Goal: Task Accomplishment & Management: Manage account settings

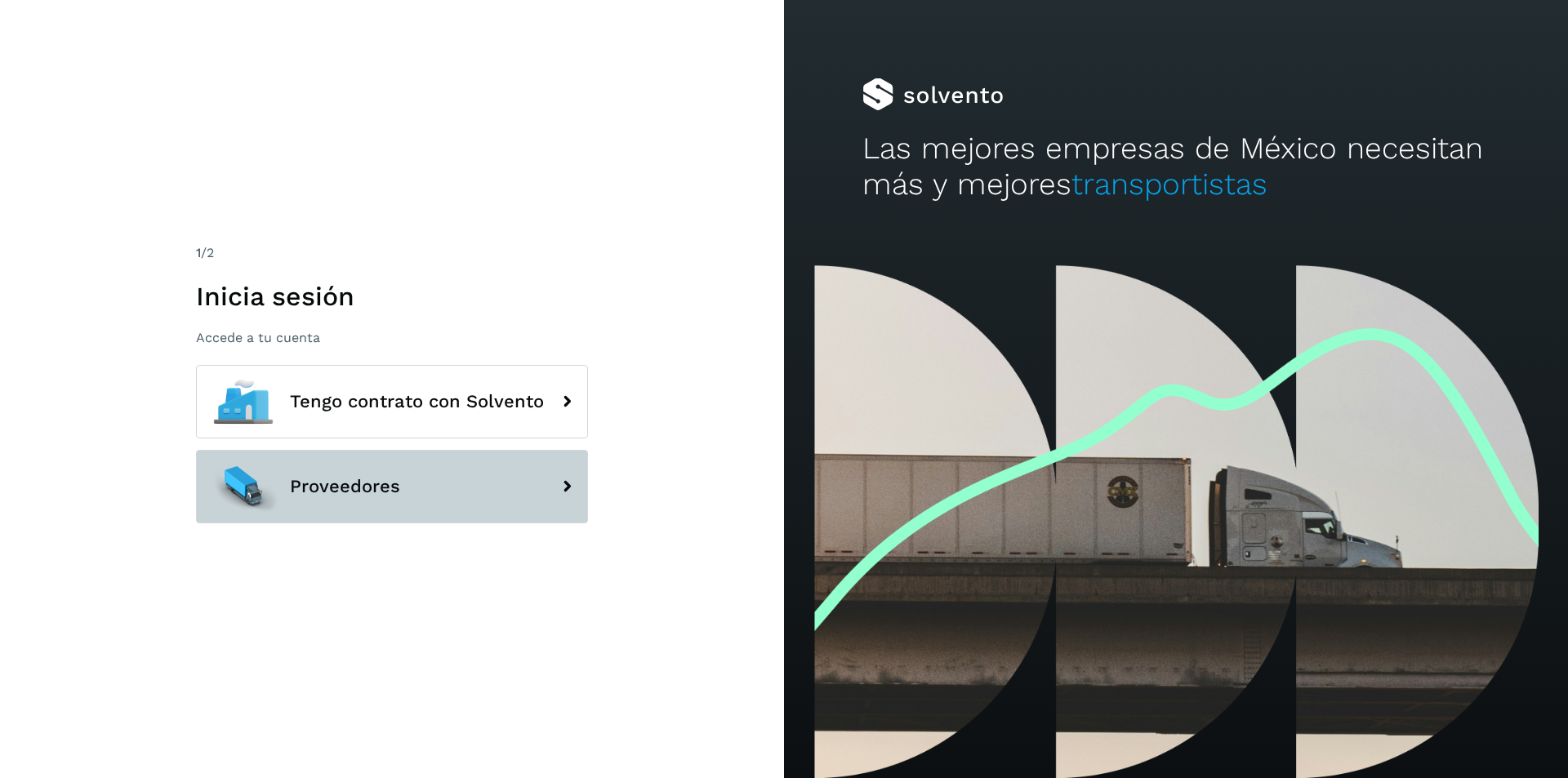
click at [349, 494] on span "Proveedores" at bounding box center [345, 486] width 110 height 19
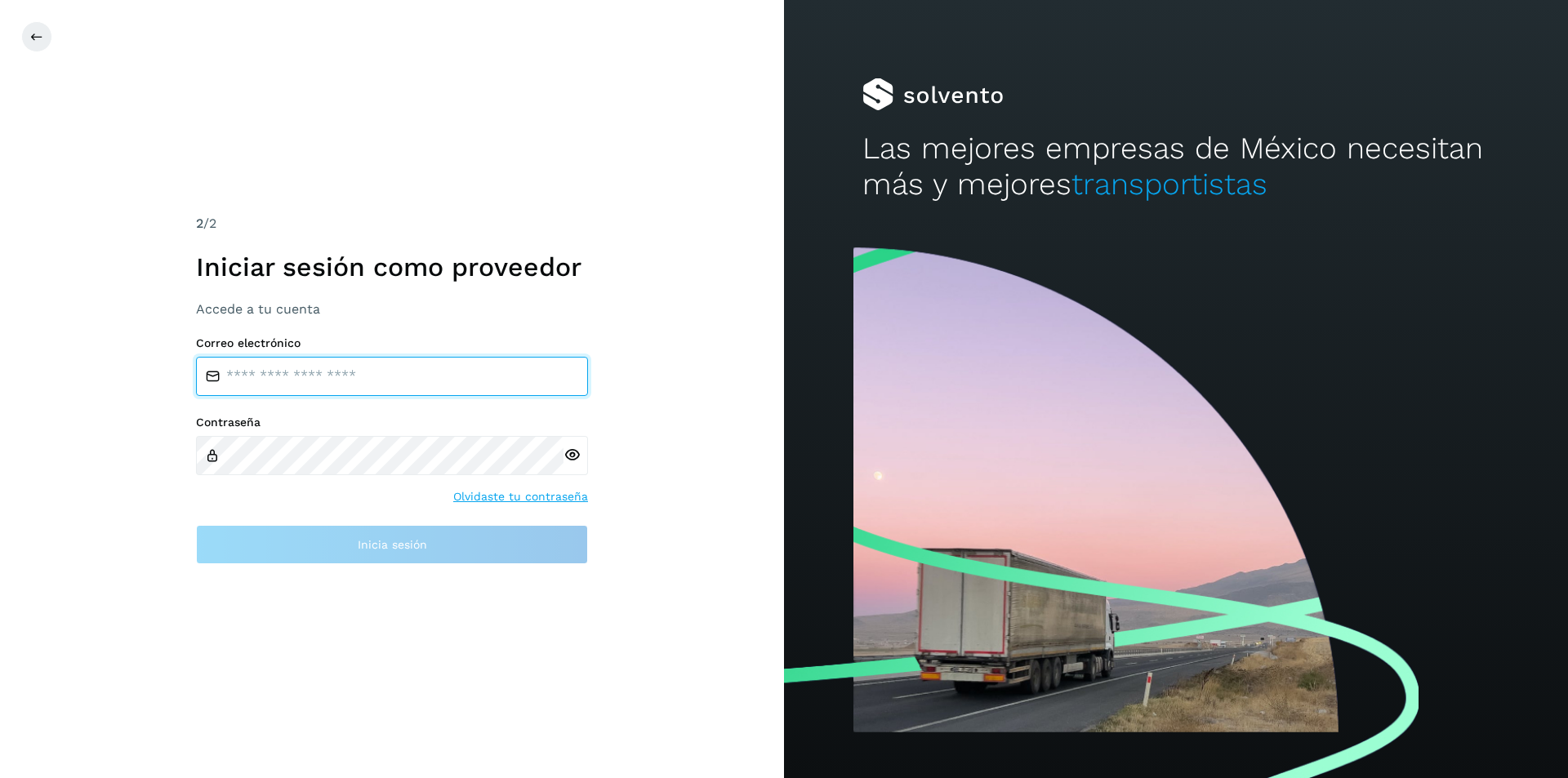
type input "**********"
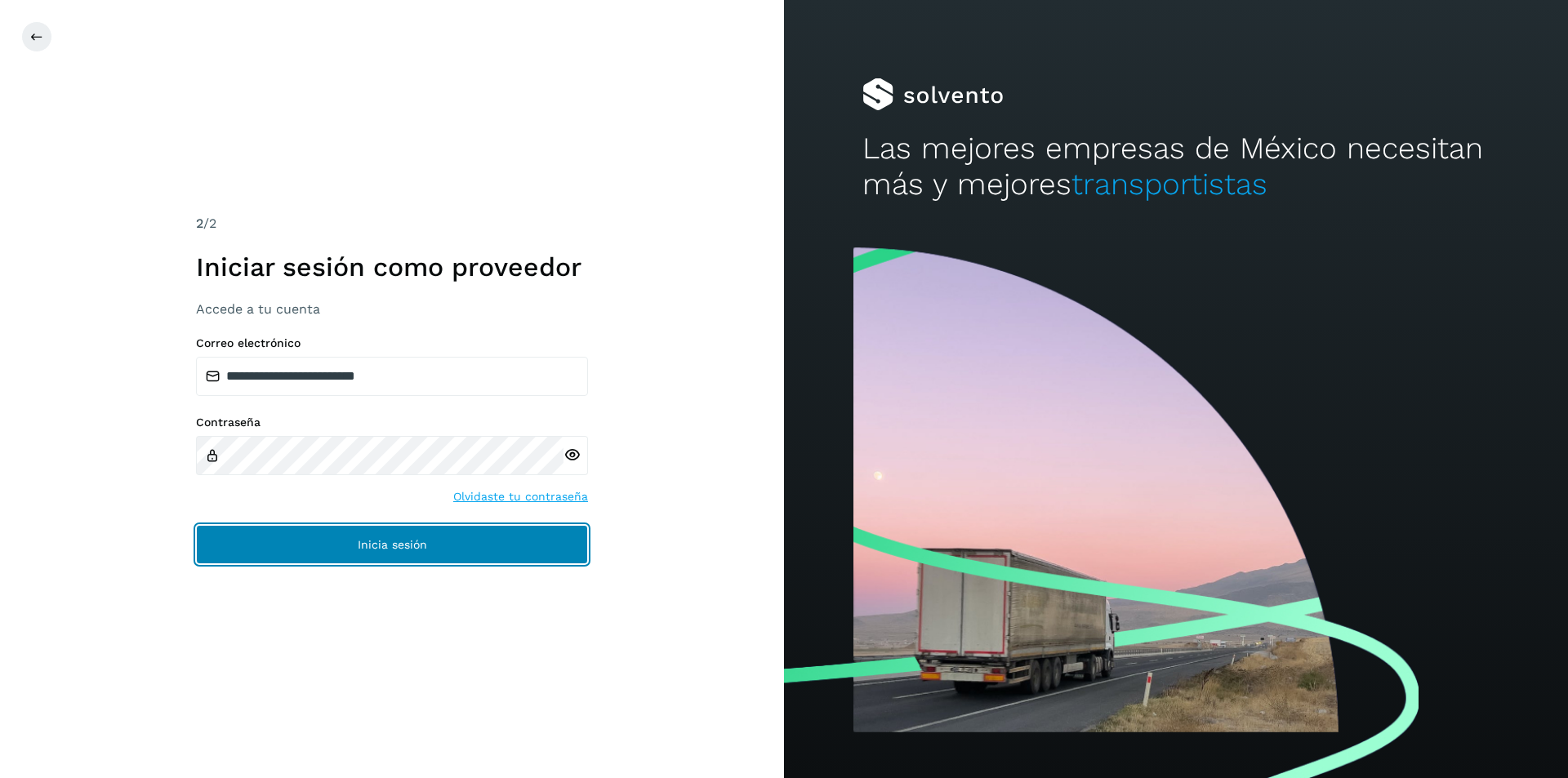
click at [348, 559] on button "Inicia sesión" at bounding box center [392, 544] width 392 height 40
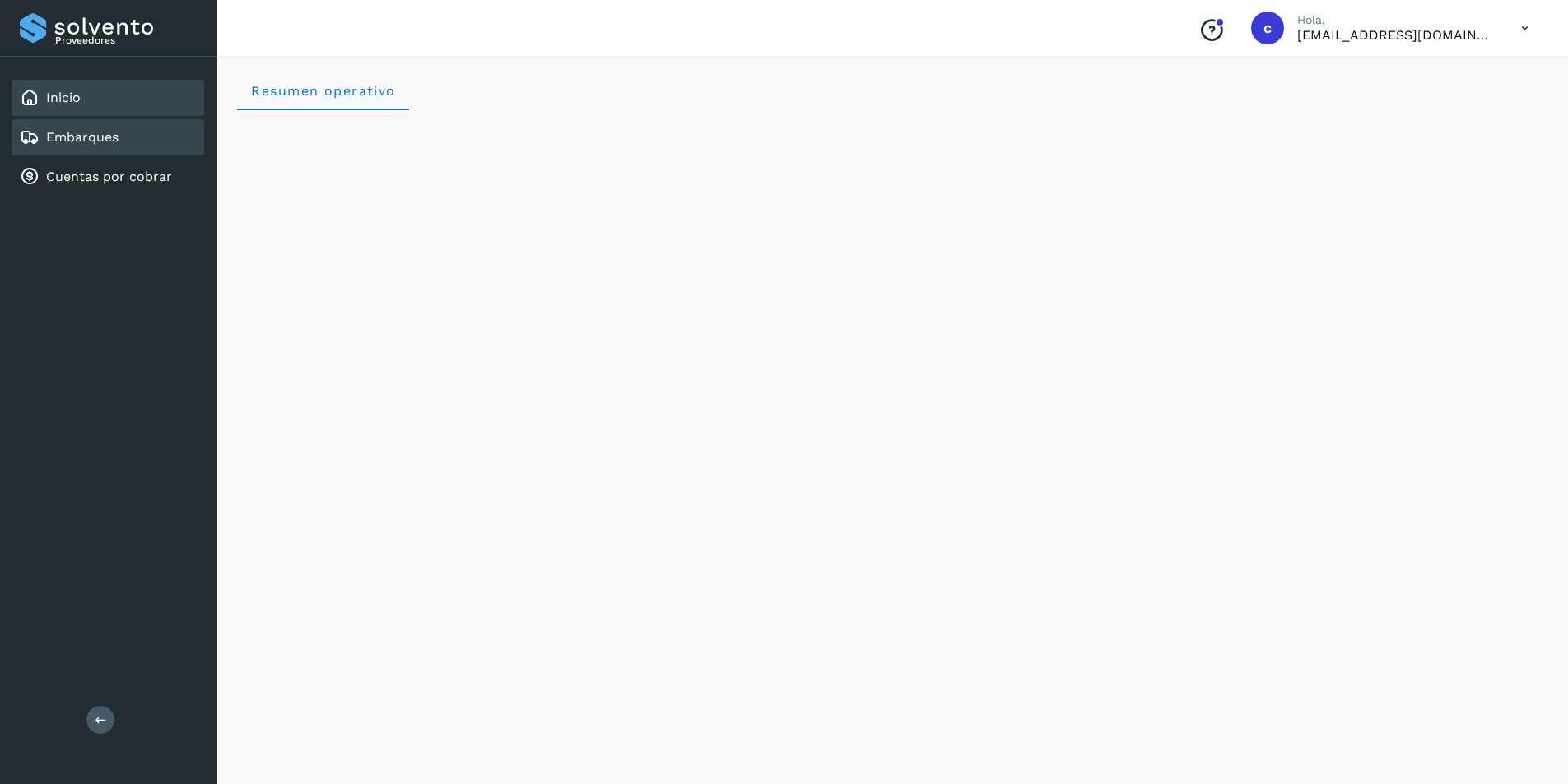
click at [80, 134] on link "Embarques" at bounding box center [82, 137] width 73 height 16
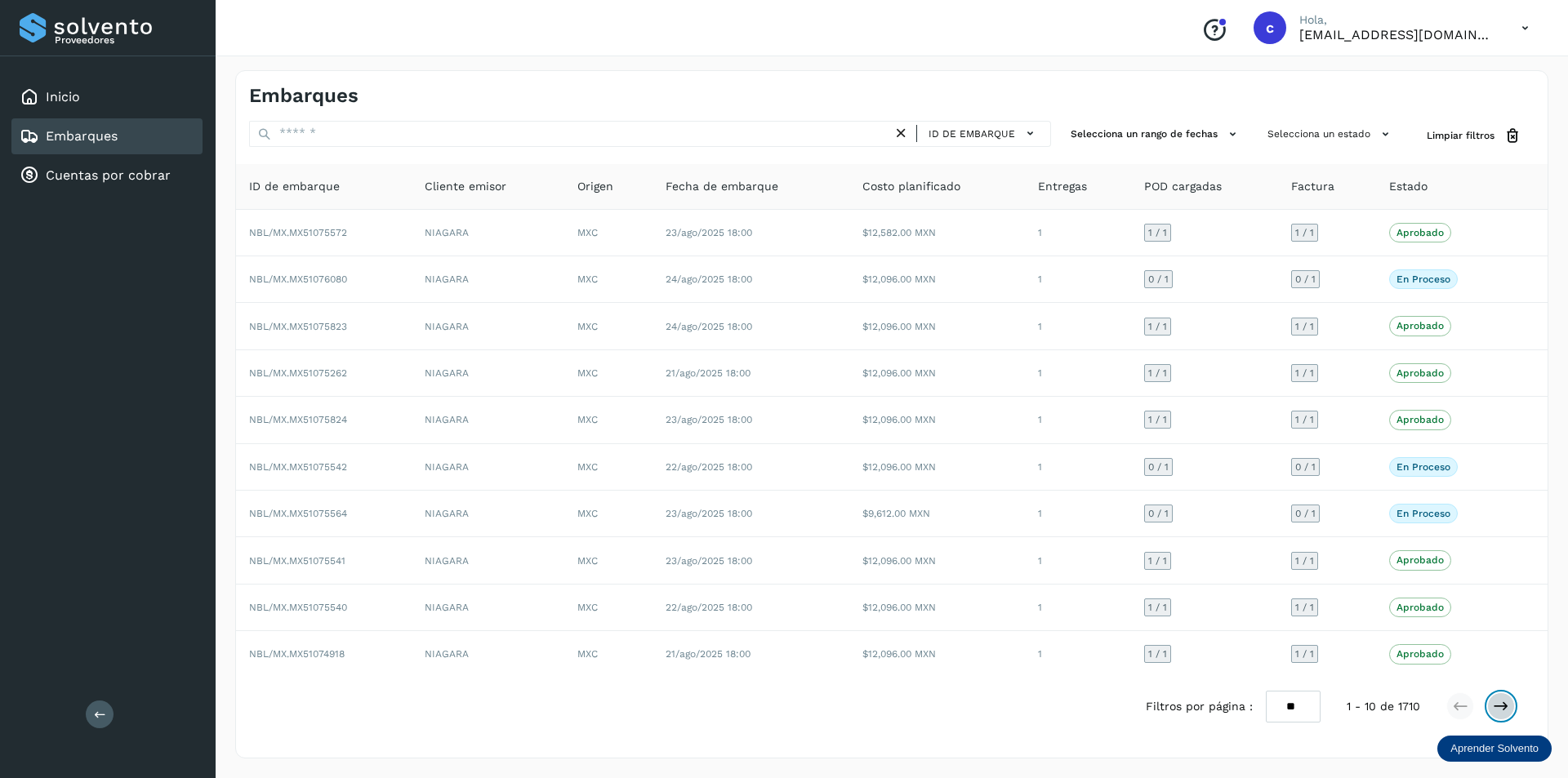
click at [1506, 702] on icon at bounding box center [1500, 706] width 17 height 17
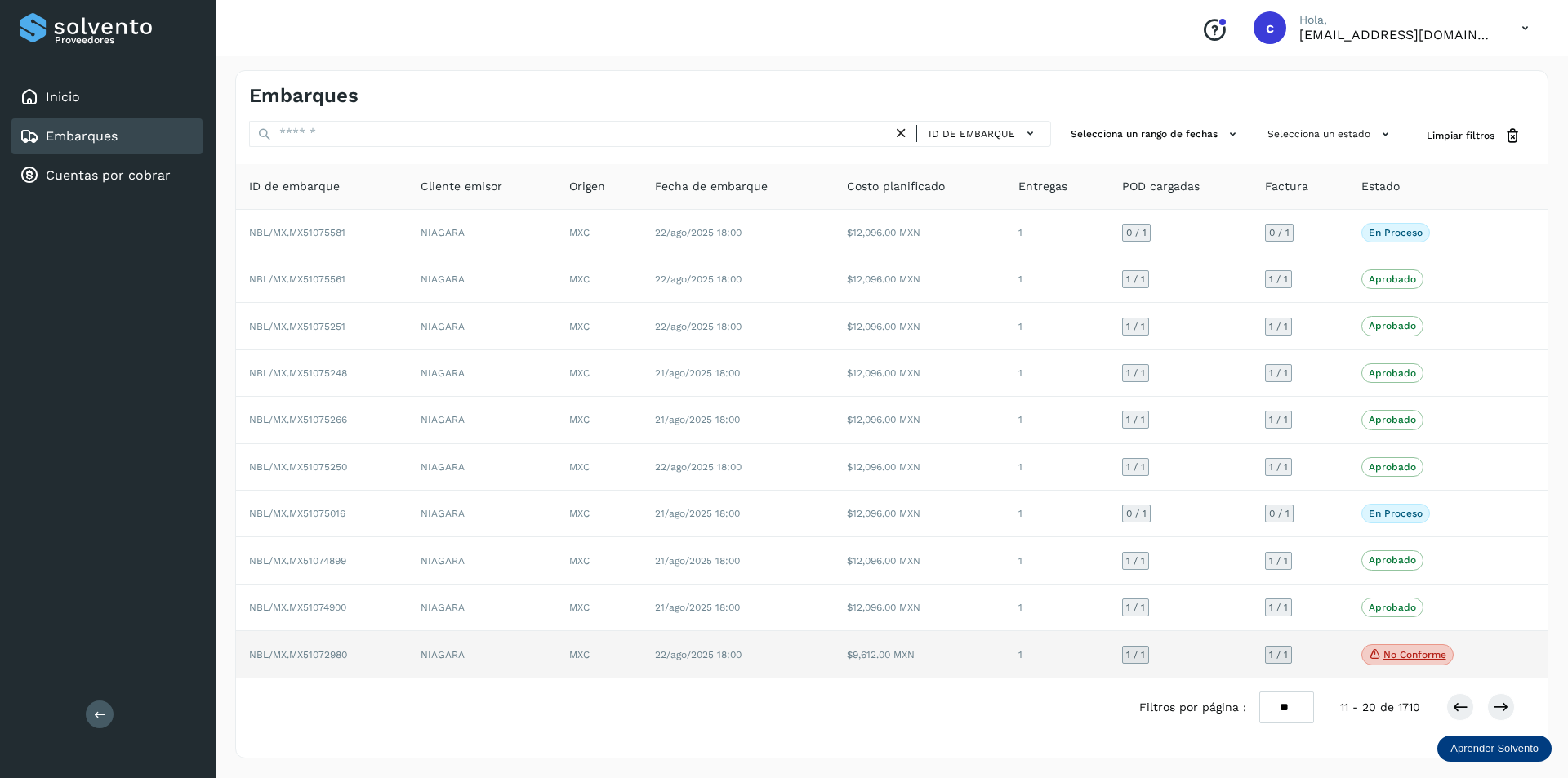
click at [1417, 657] on p "No conforme" at bounding box center [1414, 654] width 62 height 11
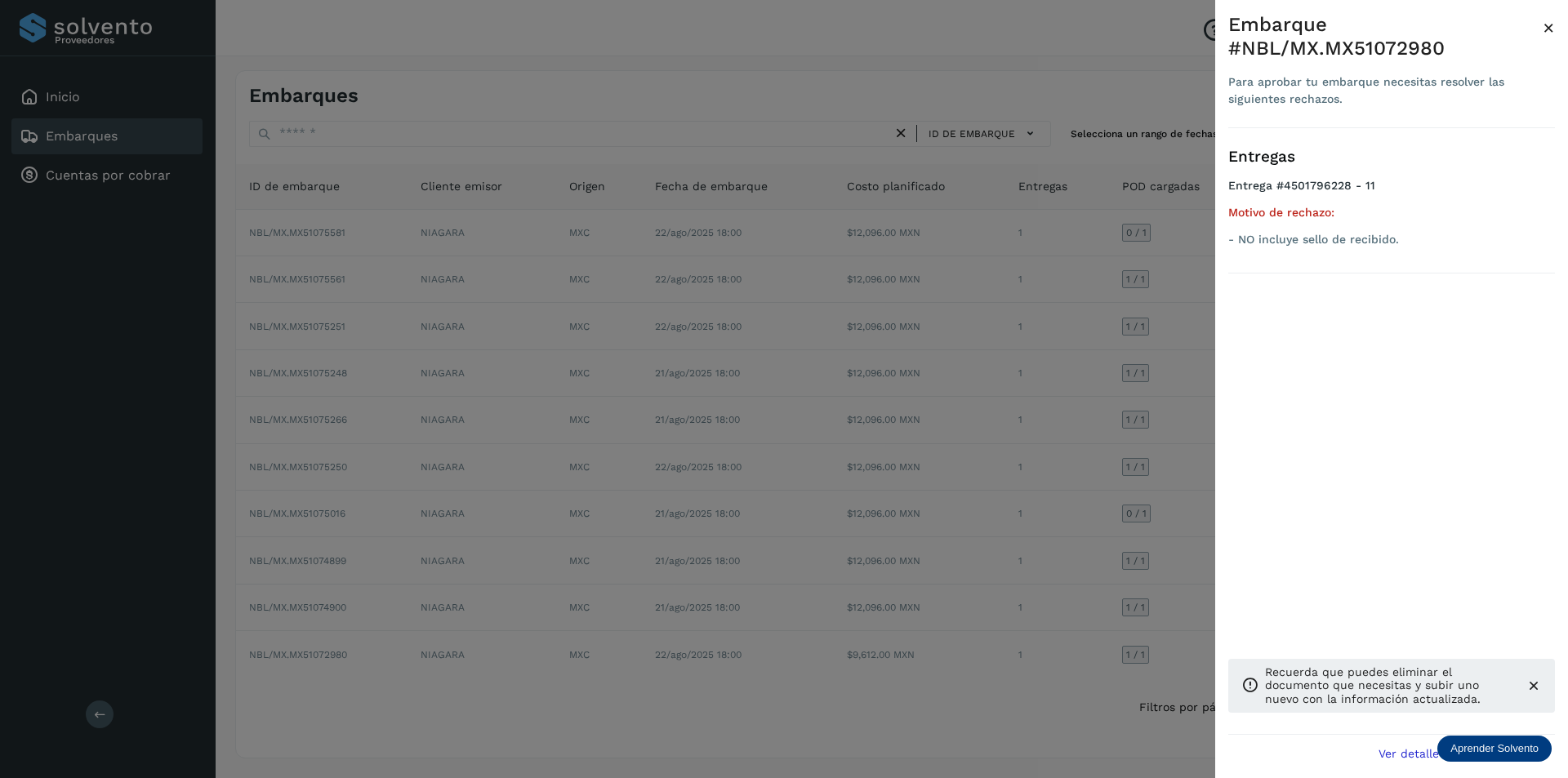
click at [1053, 582] on div at bounding box center [784, 389] width 1568 height 778
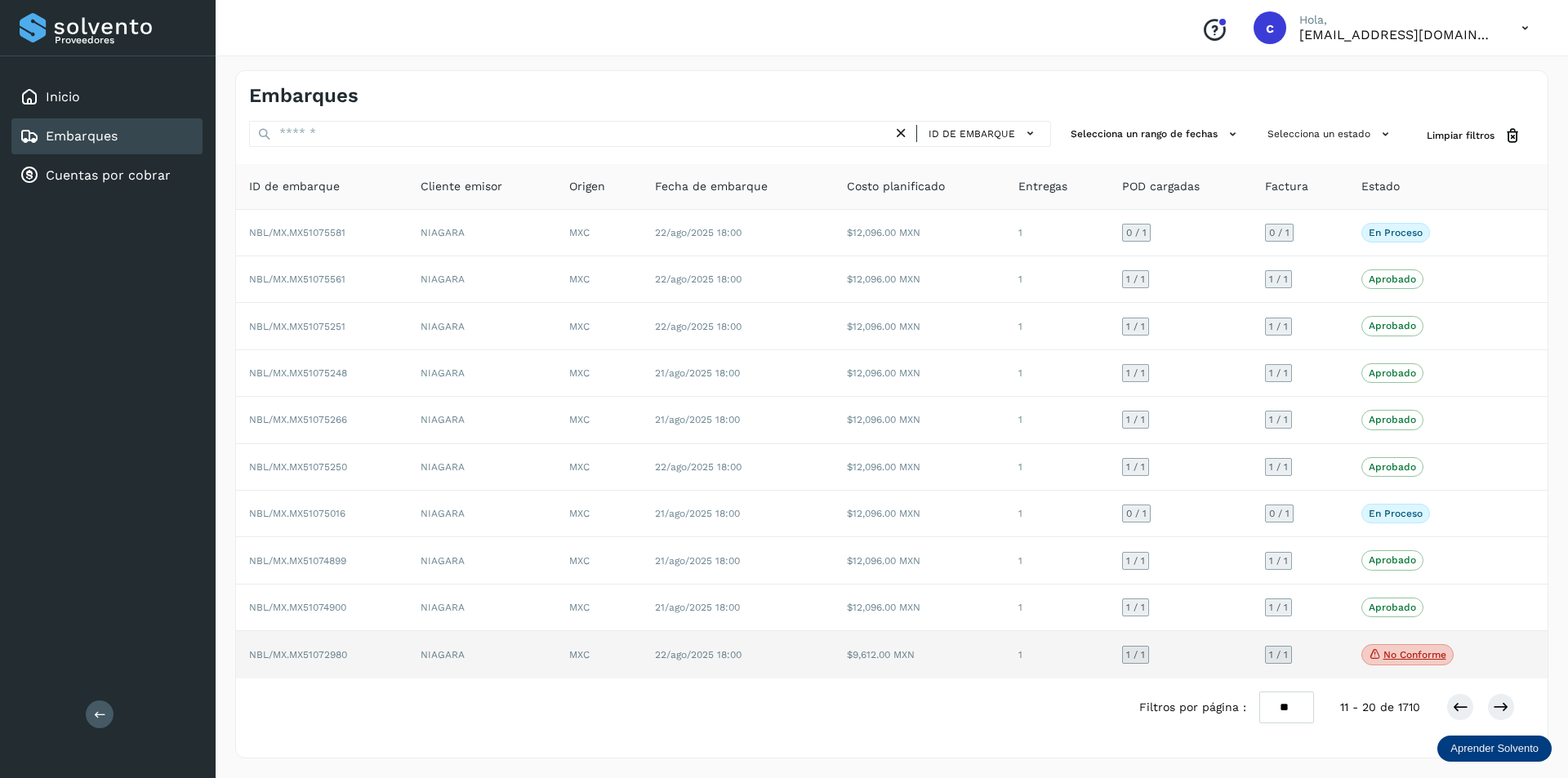
click at [974, 656] on td "$9,612.00 MXN" at bounding box center [919, 655] width 171 height 47
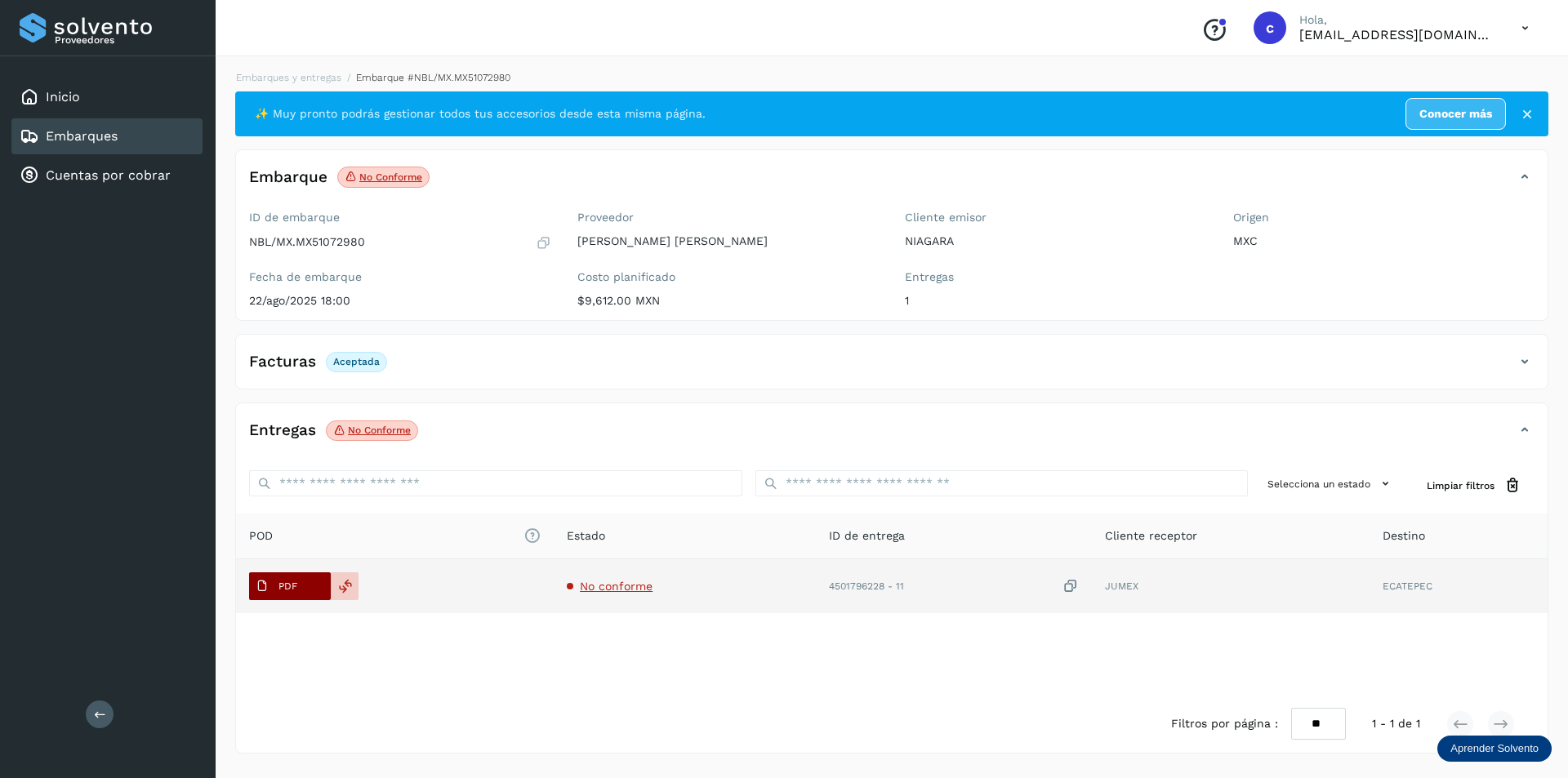
click at [275, 586] on span "PDF" at bounding box center [276, 586] width 55 height 26
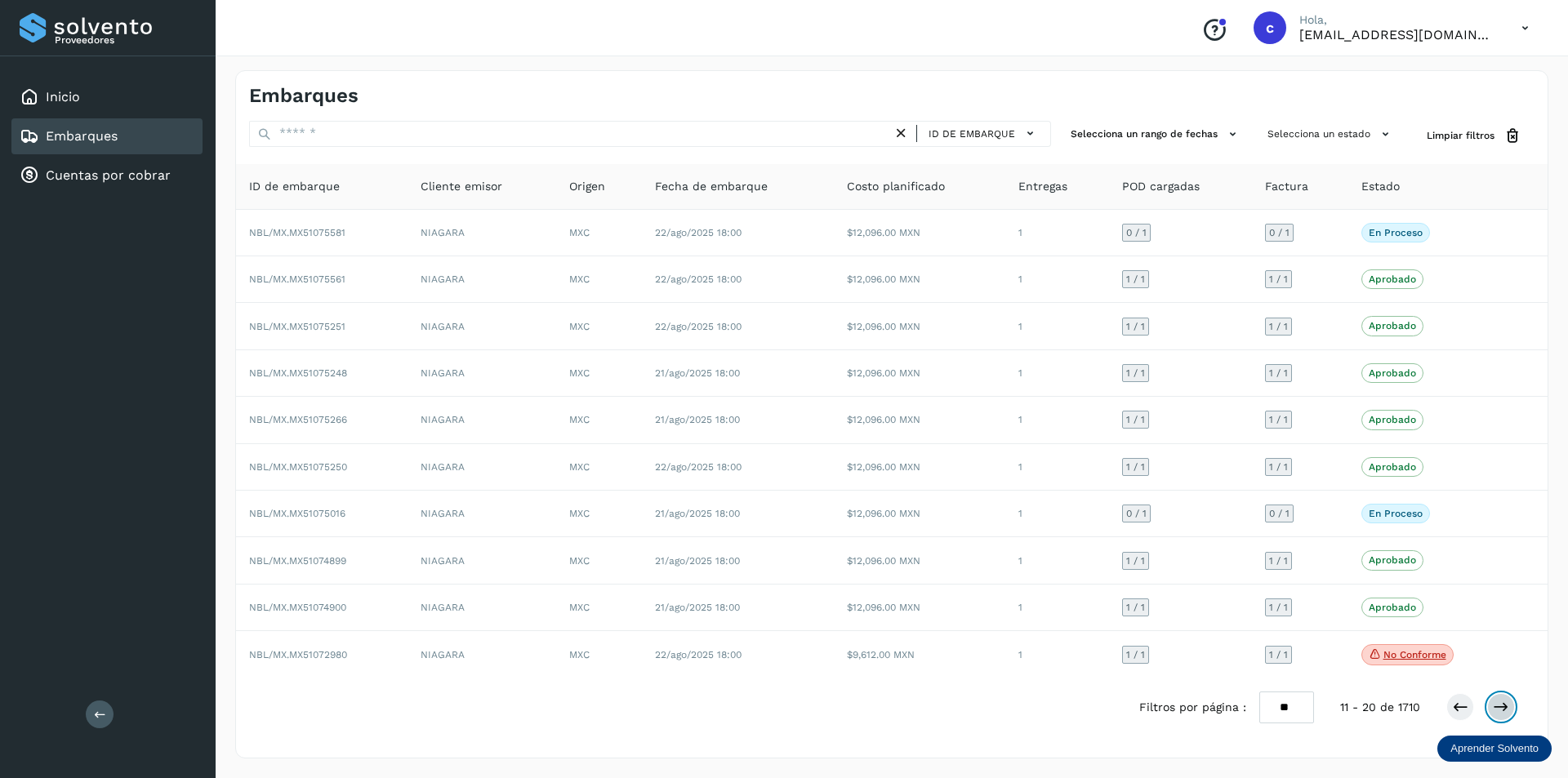
click at [1502, 702] on icon at bounding box center [1500, 707] width 17 height 17
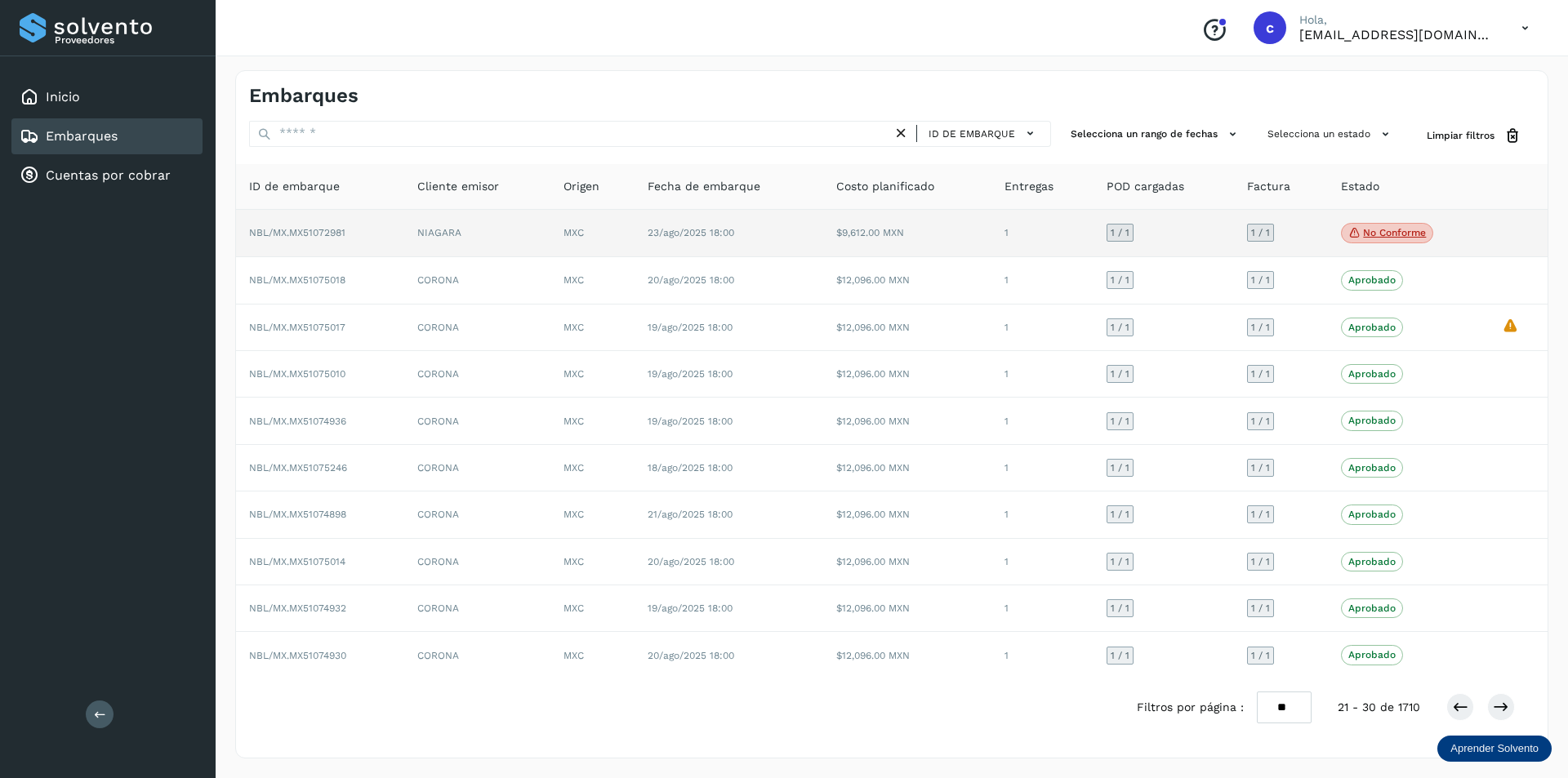
click at [1397, 229] on p "No conforme" at bounding box center [1394, 232] width 62 height 11
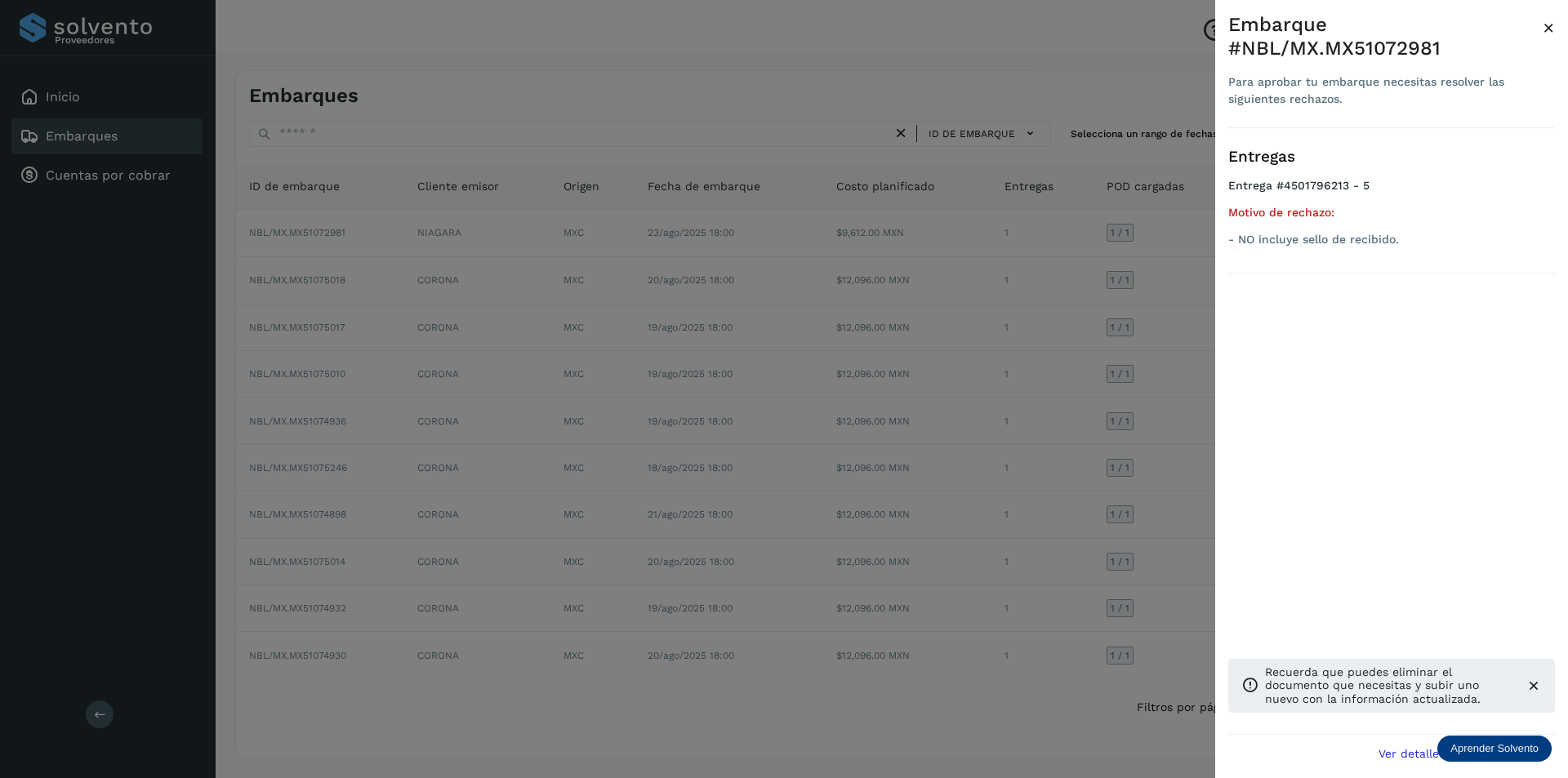
click at [1194, 338] on div at bounding box center [784, 389] width 1568 height 778
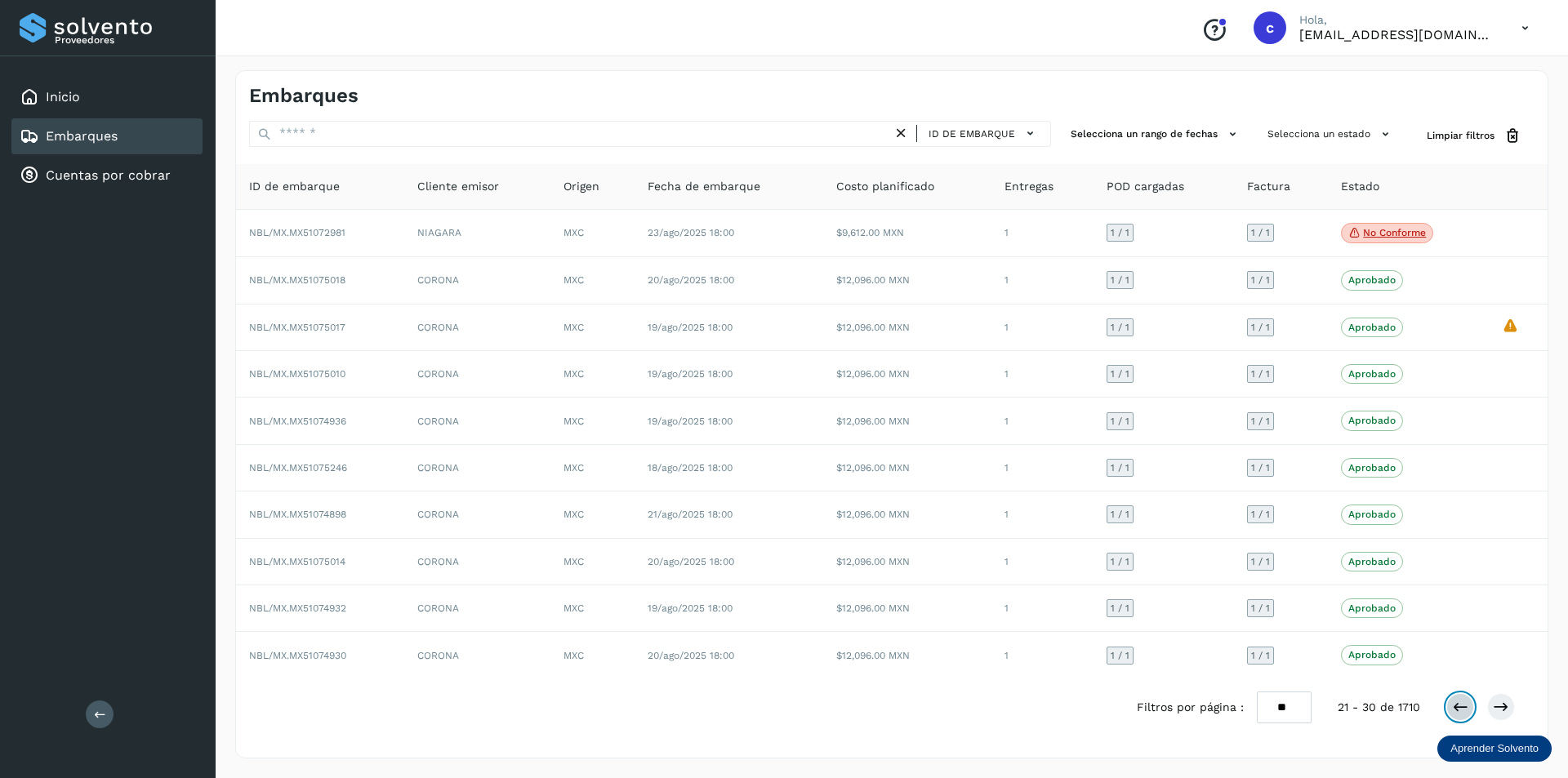
click at [1464, 702] on icon at bounding box center [1460, 707] width 17 height 17
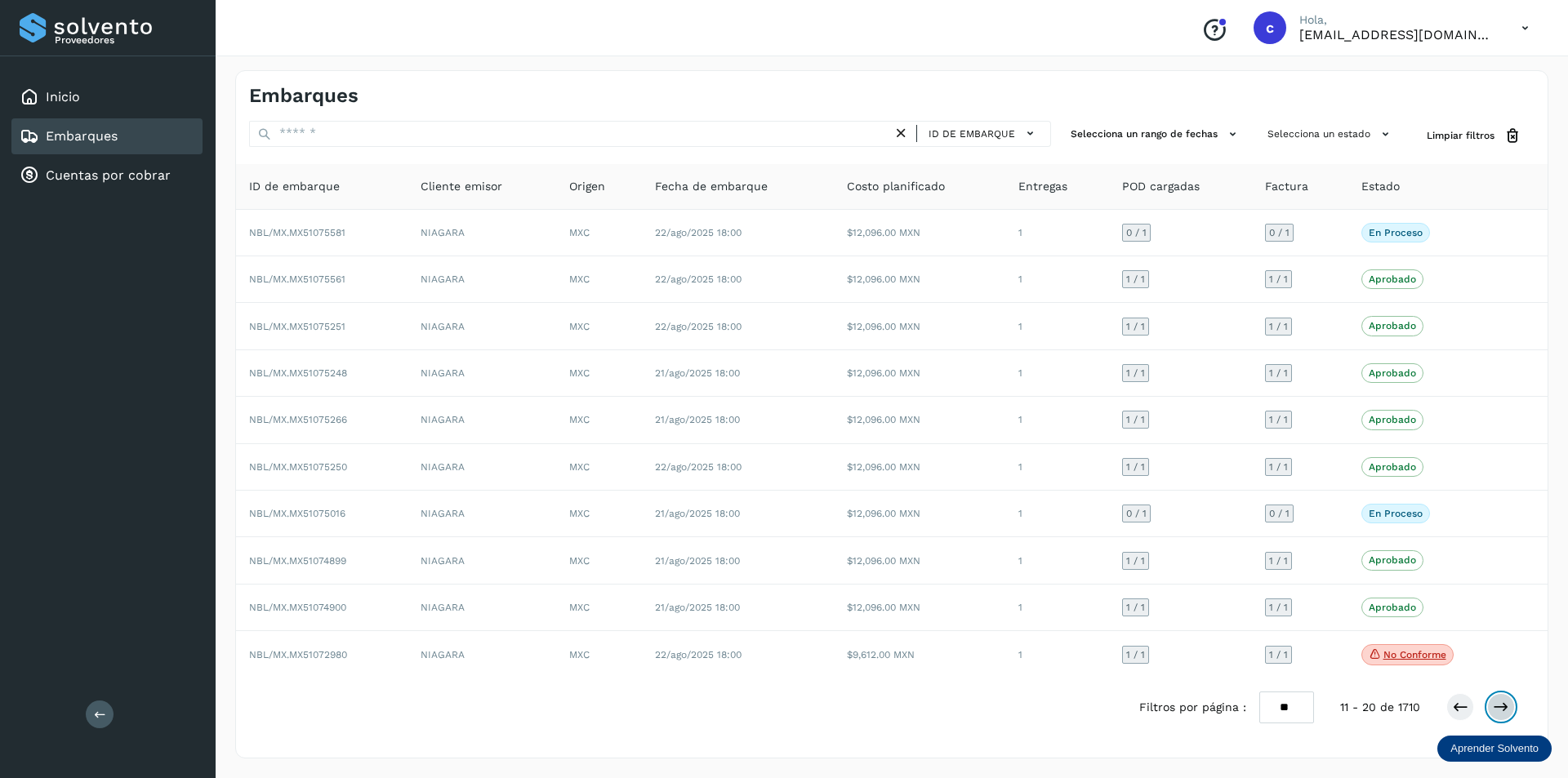
click at [1500, 708] on icon at bounding box center [1500, 707] width 17 height 17
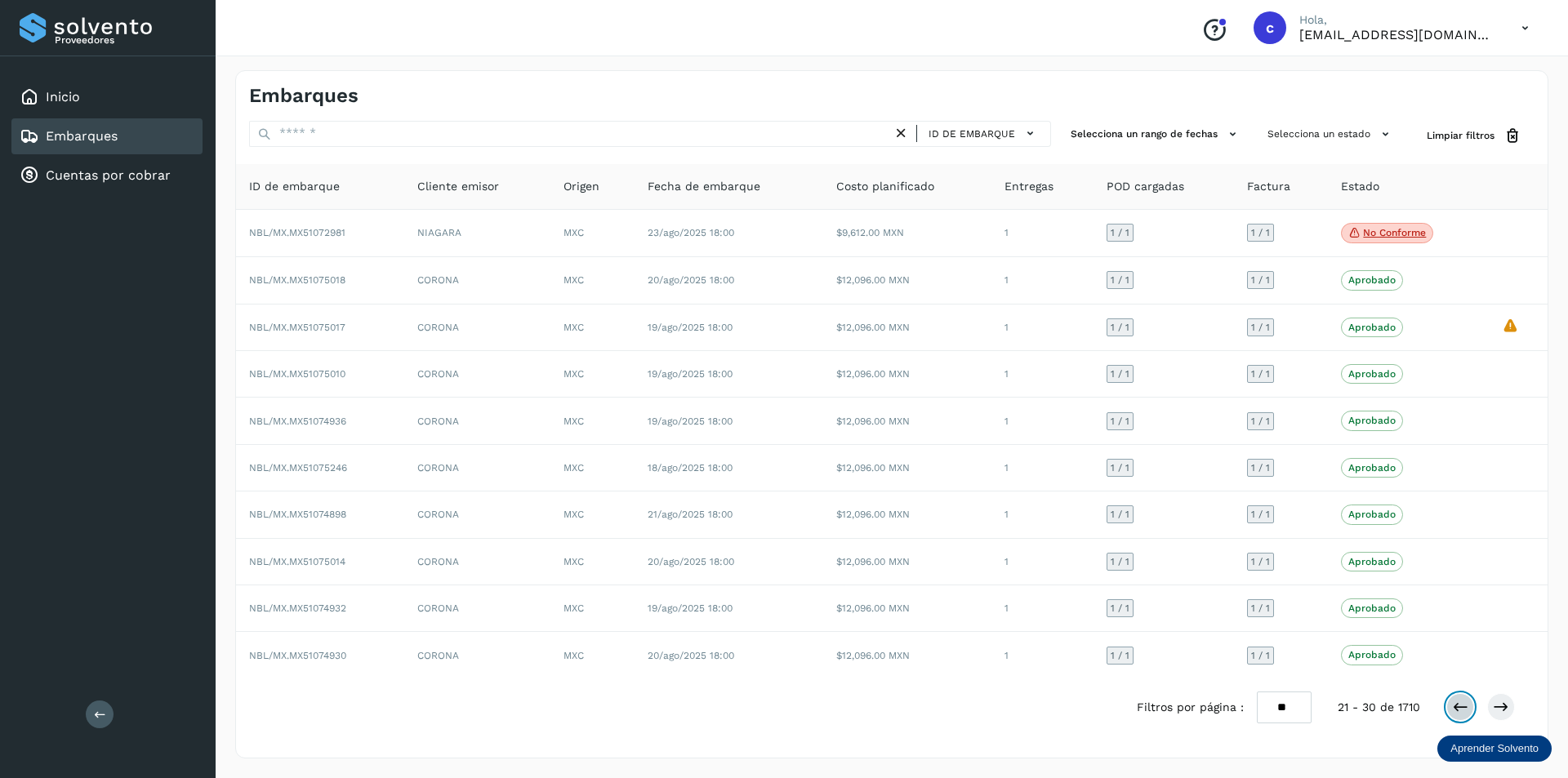
click at [1473, 709] on button at bounding box center [1460, 707] width 28 height 28
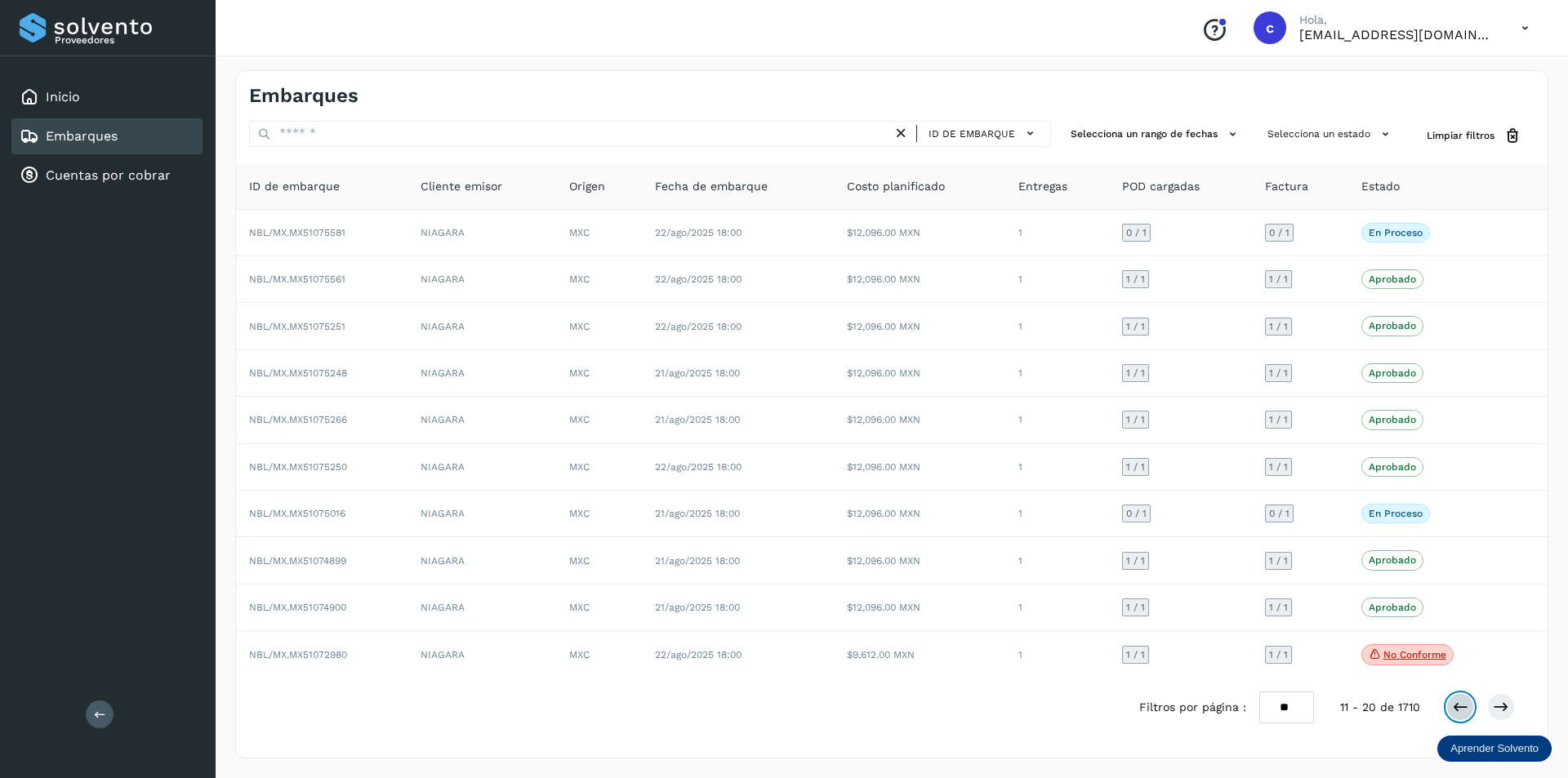
click at [1448, 705] on button at bounding box center [1460, 707] width 28 height 28
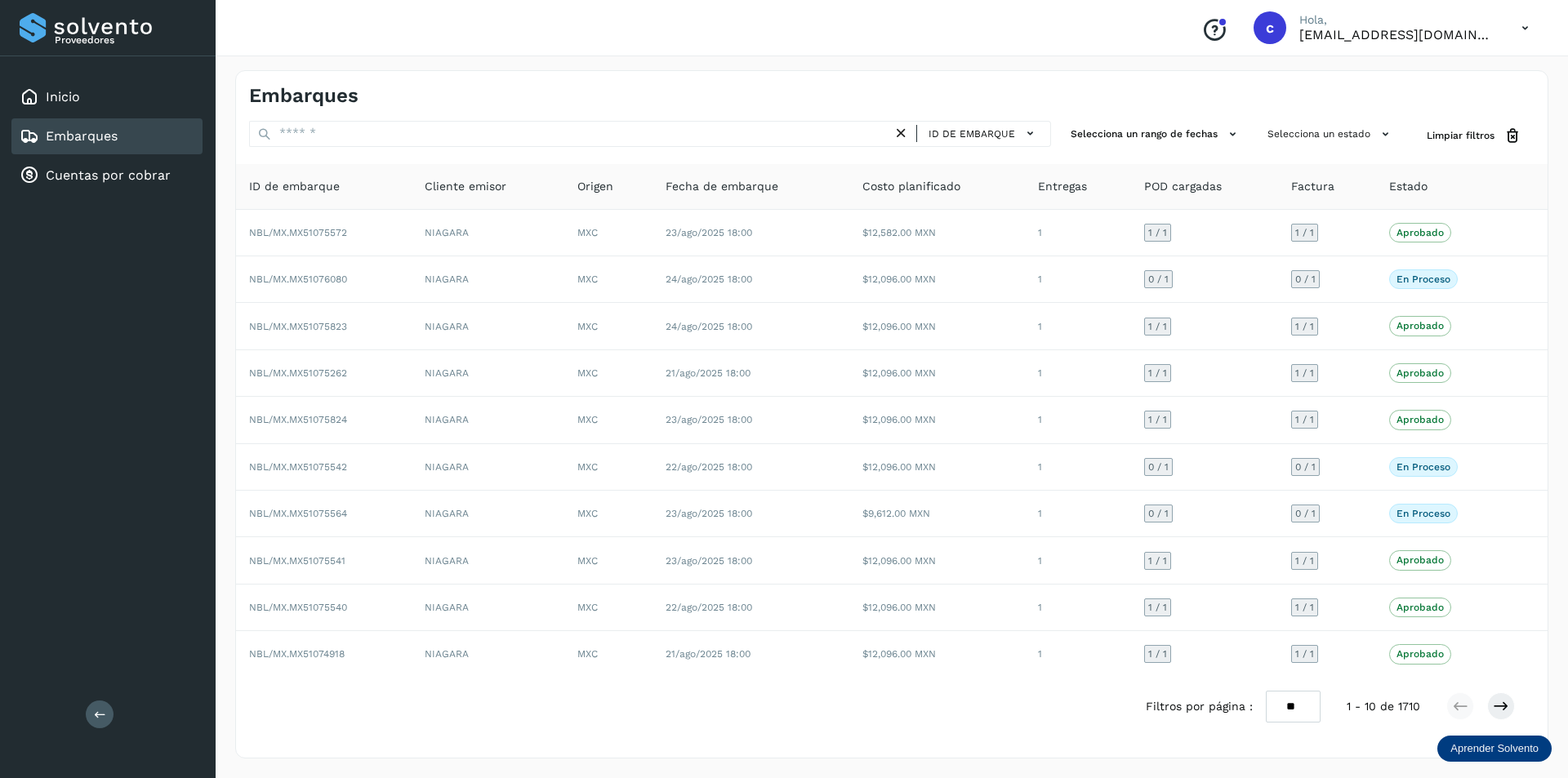
click at [86, 145] on div "Embarques" at bounding box center [68, 136] width 98 height 19
click at [83, 93] on div "Inicio" at bounding box center [106, 97] width 191 height 36
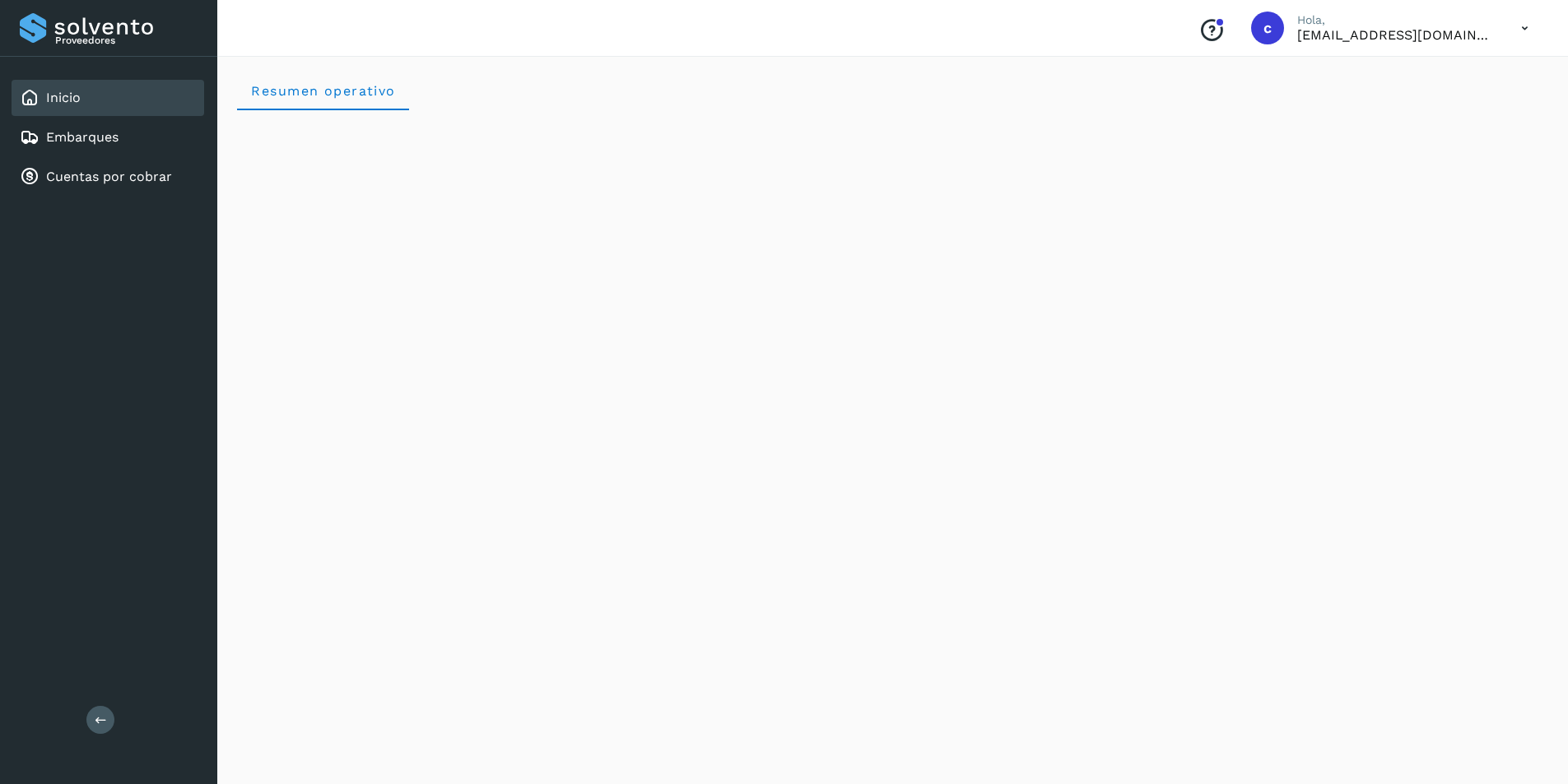
click at [1530, 17] on icon at bounding box center [1525, 28] width 34 height 34
click at [1418, 74] on div "Cerrar sesión" at bounding box center [1442, 74] width 196 height 31
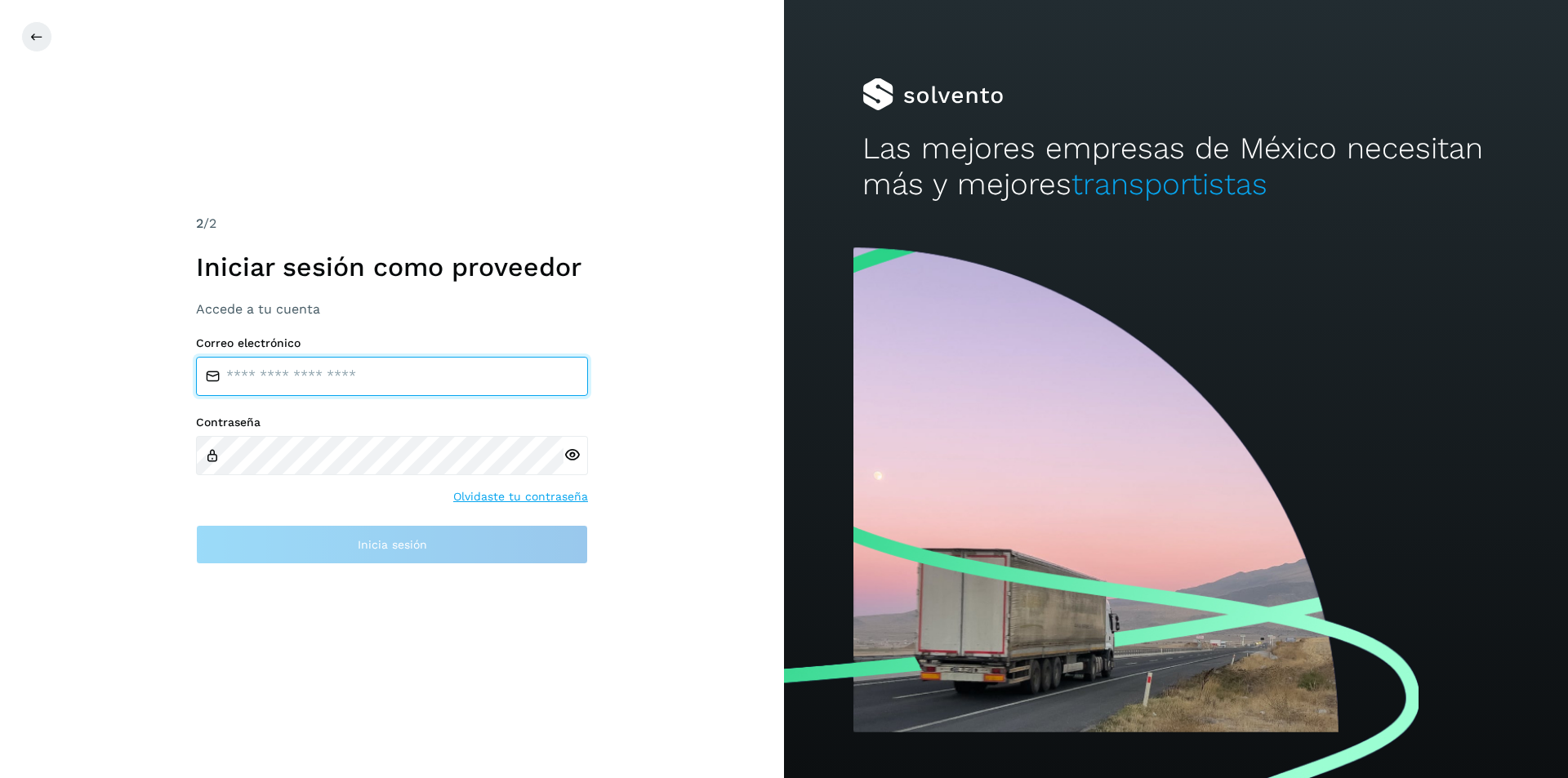
type input "**********"
